Goal: Information Seeking & Learning: Learn about a topic

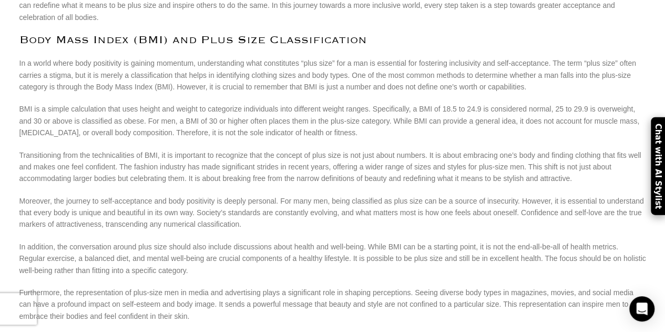
scroll to position [481, 0]
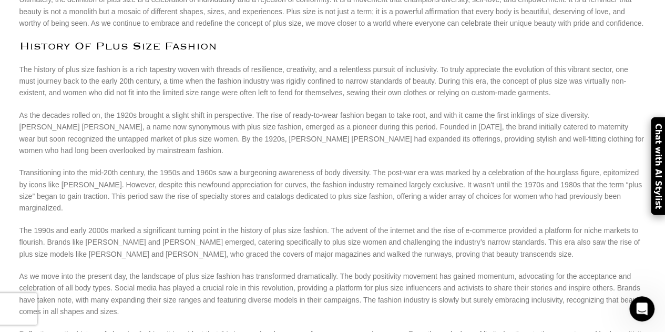
scroll to position [501, 0]
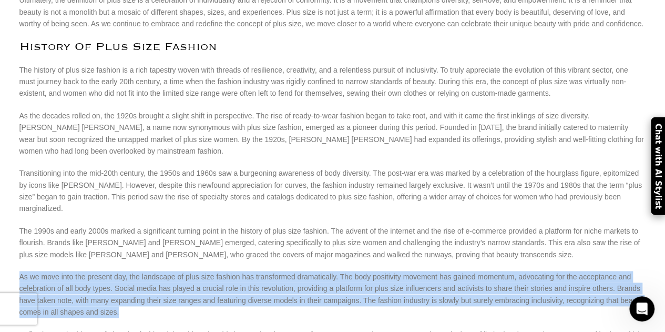
drag, startPoint x: 11, startPoint y: 150, endPoint x: 165, endPoint y: 179, distance: 156.7
copy p "As we move into the present day, the landscape of plus size fashion has transfo…"
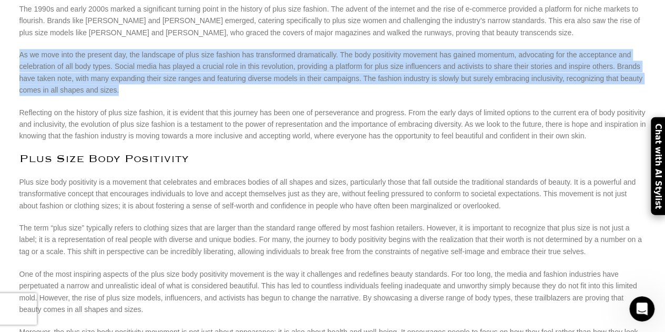
scroll to position [722, 0]
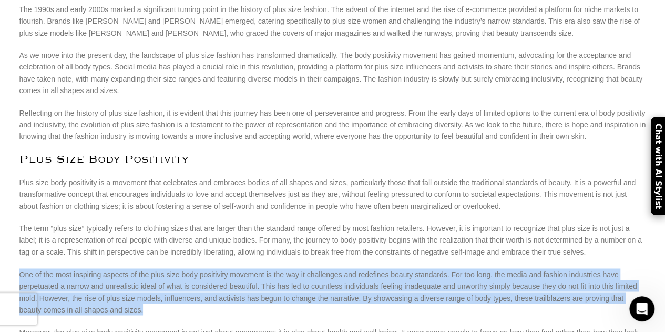
drag, startPoint x: 12, startPoint y: 121, endPoint x: 170, endPoint y: 151, distance: 160.4
click at [170, 268] on p "One of the most inspiring aspects of the plus size body positivity movement is …" at bounding box center [332, 291] width 627 height 47
copy p "One of the most inspiring aspects of the plus size body positivity movement is …"
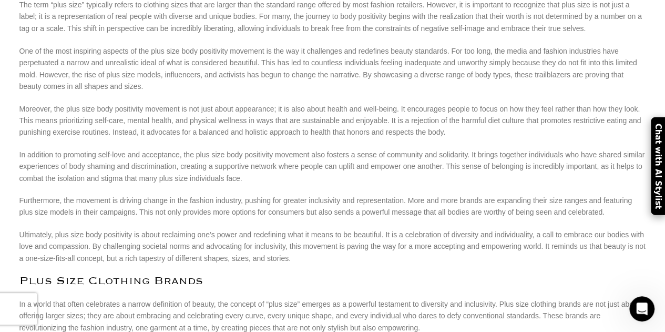
scroll to position [944, 0]
